Goal: Task Accomplishment & Management: Use online tool/utility

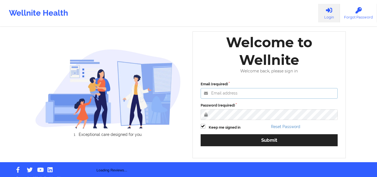
type input "[EMAIL_ADDRESS][DOMAIN_NAME]"
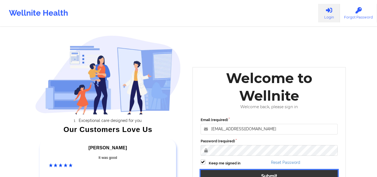
click at [240, 173] on button "Submit" at bounding box center [269, 176] width 137 height 12
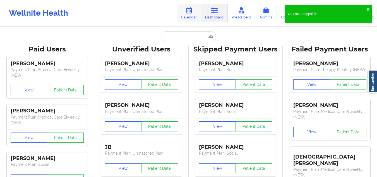
click at [191, 13] on icon at bounding box center [188, 10] width 7 height 6
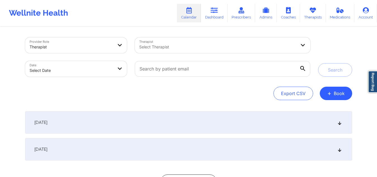
click at [171, 47] on div at bounding box center [217, 47] width 157 height 7
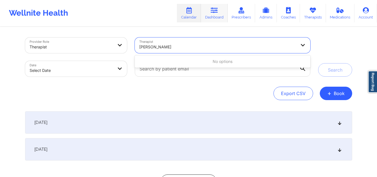
type input "[PERSON_NAME]"
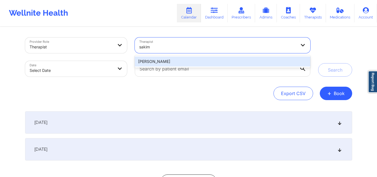
type input "sakima"
click at [150, 61] on div "[PERSON_NAME]" at bounding box center [222, 61] width 175 height 10
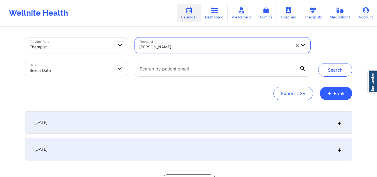
click at [97, 68] on body "Wellnite Health Calendar Dashboard Prescribers Admins Coaches Therapists Medica…" at bounding box center [188, 88] width 377 height 177
select select "2025-8"
select select "2025-9"
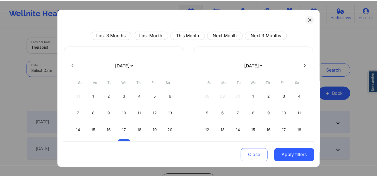
scroll to position [39, 0]
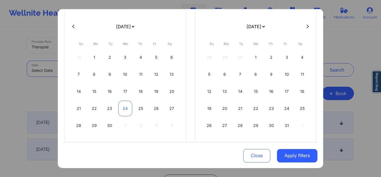
click at [126, 109] on div "24" at bounding box center [125, 109] width 14 height 16
select select "2025-8"
select select "2025-9"
select select "2025-8"
select select "2025-9"
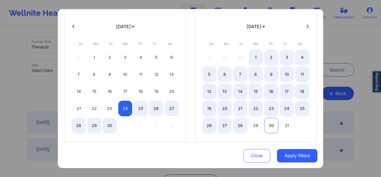
select select "2025-8"
select select "2025-9"
select select "2025-8"
select select "2025-9"
click at [281, 125] on div "31" at bounding box center [287, 126] width 14 height 16
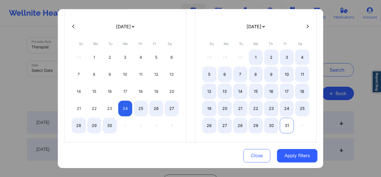
select select "2025-8"
select select "2025-9"
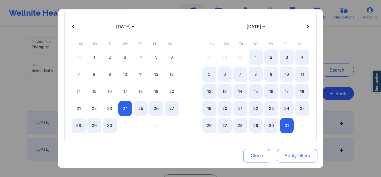
click at [293, 154] on button "Apply filters" at bounding box center [297, 155] width 40 height 13
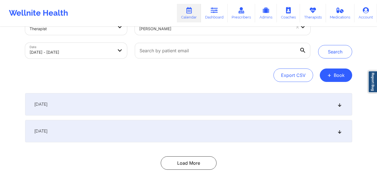
scroll to position [18, 0]
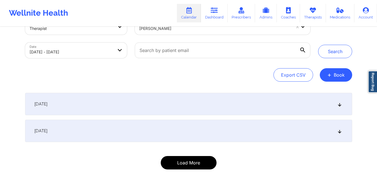
click at [195, 165] on button "Load More" at bounding box center [189, 162] width 56 height 13
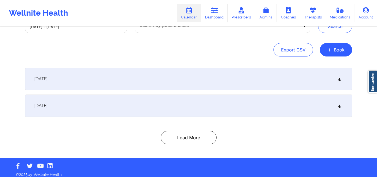
scroll to position [48, 0]
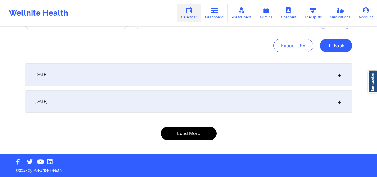
click at [200, 133] on button "Load More" at bounding box center [189, 132] width 56 height 13
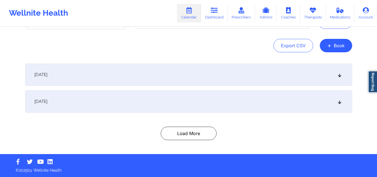
click at [339, 103] on icon at bounding box center [339, 101] width 5 height 4
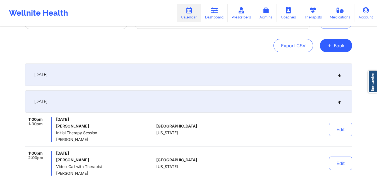
click at [339, 103] on icon at bounding box center [339, 101] width 5 height 4
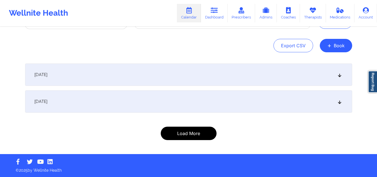
click at [178, 132] on button "Load More" at bounding box center [189, 132] width 56 height 13
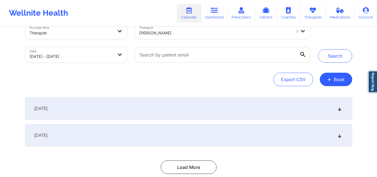
scroll to position [0, 0]
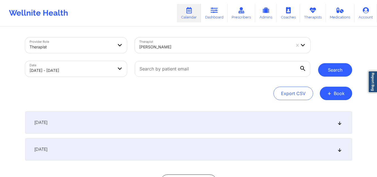
click at [336, 71] on button "Search" at bounding box center [335, 69] width 34 height 13
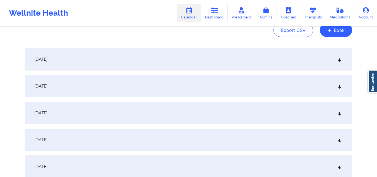
scroll to position [64, 0]
click at [339, 80] on div "[DATE]" at bounding box center [188, 85] width 327 height 22
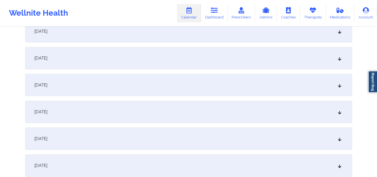
scroll to position [181, 0]
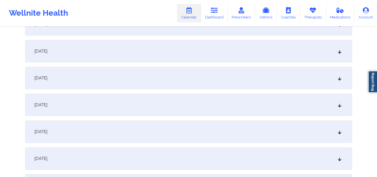
click at [340, 132] on icon at bounding box center [339, 132] width 5 height 4
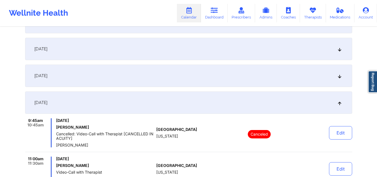
click at [310, 41] on div "[DATE]" at bounding box center [188, 49] width 327 height 22
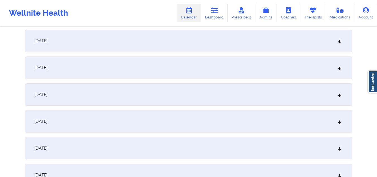
scroll to position [329, 0]
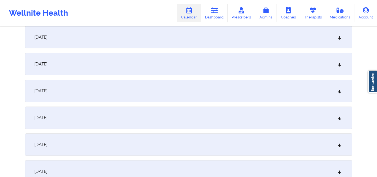
click at [338, 90] on icon at bounding box center [339, 91] width 5 height 4
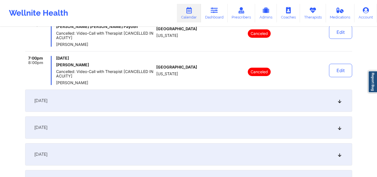
scroll to position [425, 0]
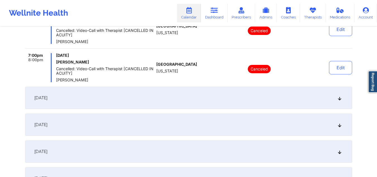
click at [340, 101] on div "[DATE]" at bounding box center [188, 98] width 327 height 22
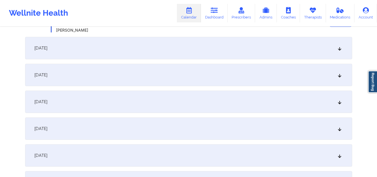
click at [334, 76] on div "[DATE]" at bounding box center [188, 75] width 327 height 22
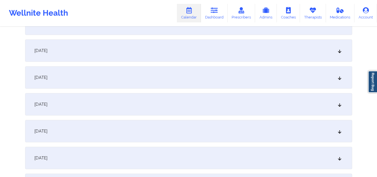
scroll to position [219, 0]
